Goal: Information Seeking & Learning: Learn about a topic

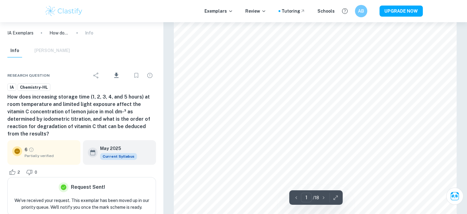
scroll to position [184, 0]
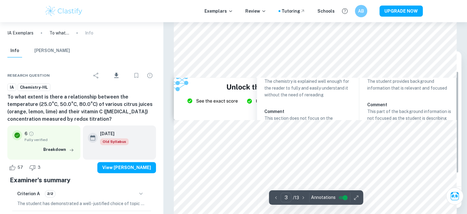
scroll to position [891, 0]
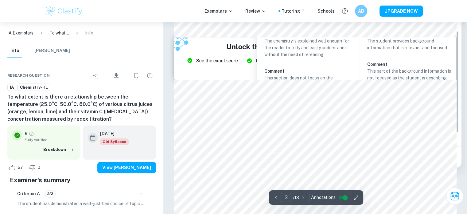
type input "2"
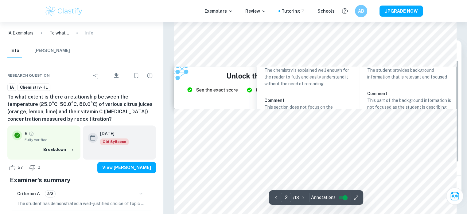
scroll to position [768, 0]
